Goal: Register for event/course

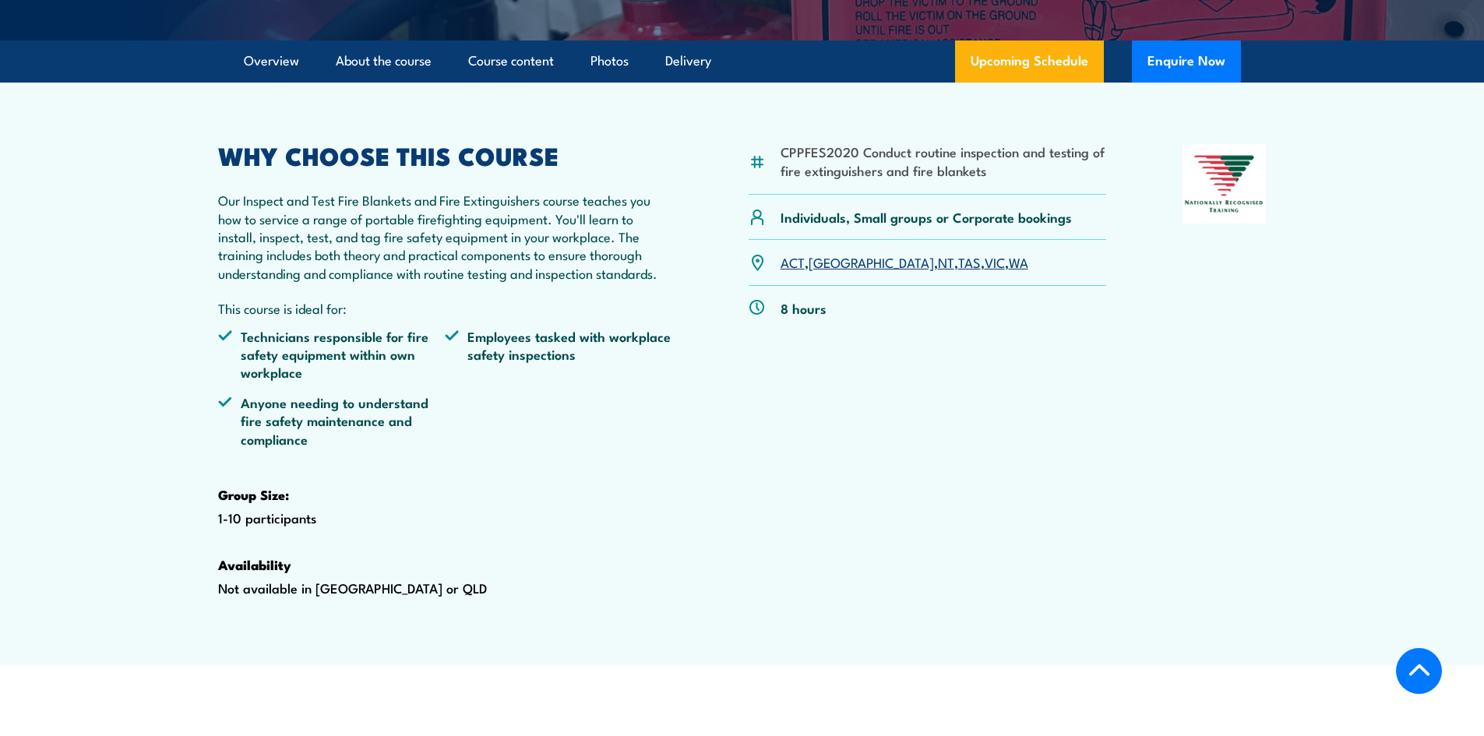
scroll to position [468, 0]
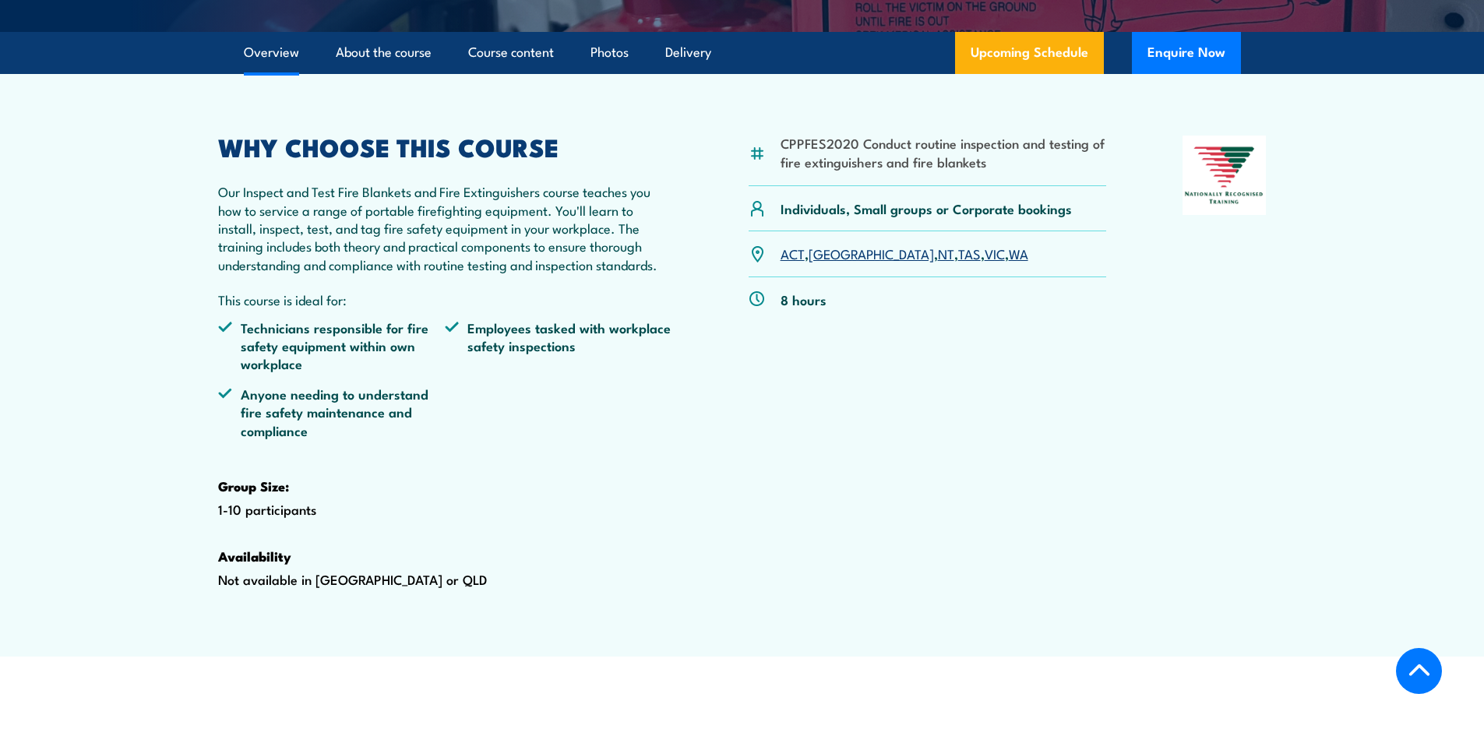
click at [1009, 263] on link "WA" at bounding box center [1018, 253] width 19 height 19
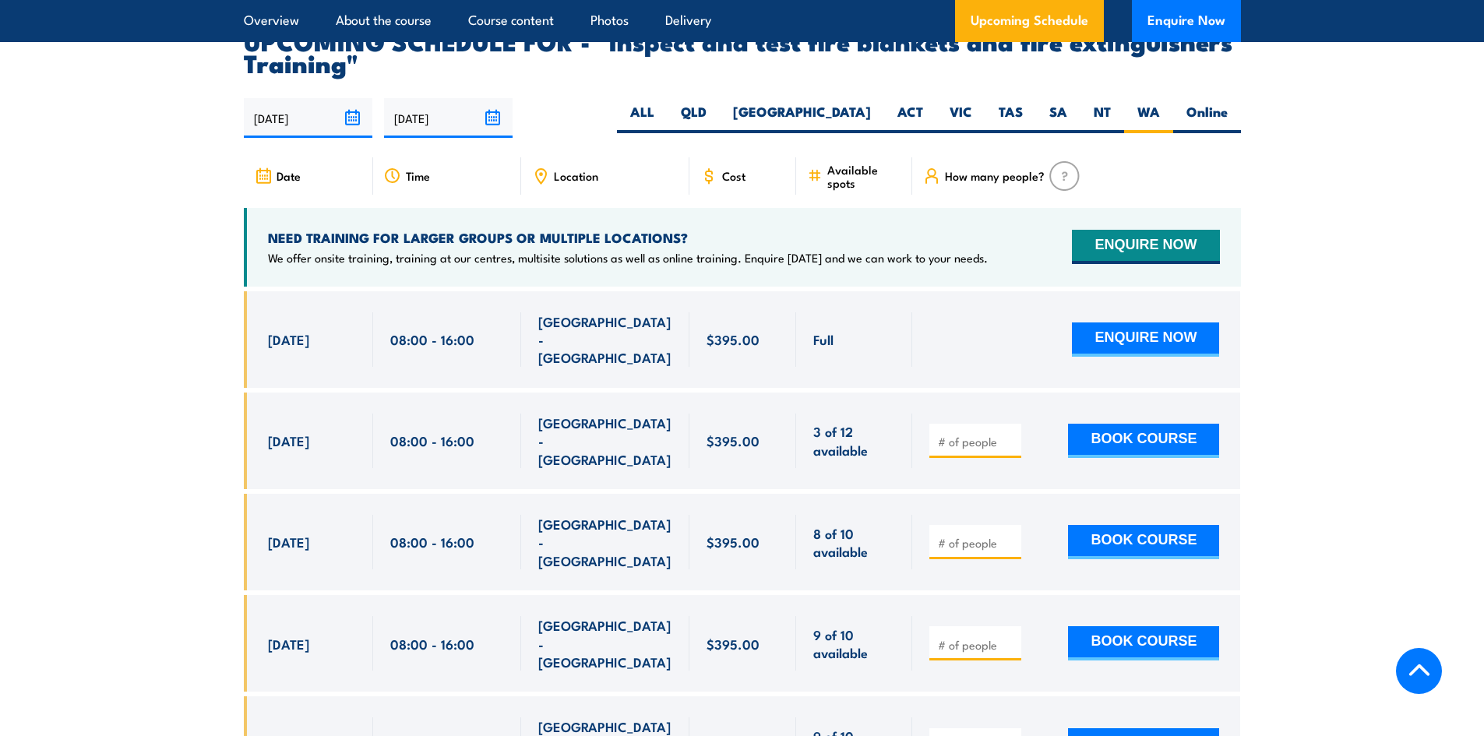
scroll to position [2894, 0]
